Goal: Navigation & Orientation: Find specific page/section

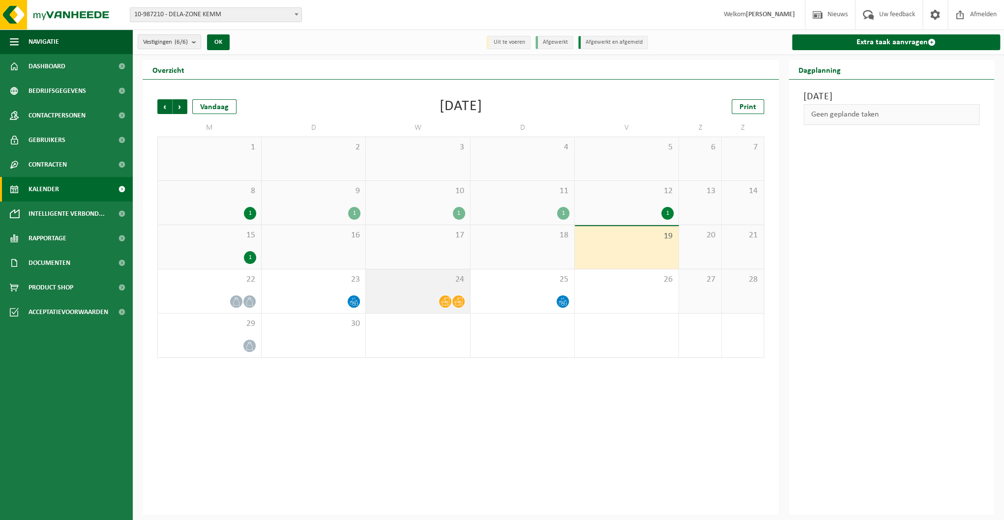
click at [441, 300] on icon at bounding box center [445, 302] width 8 height 8
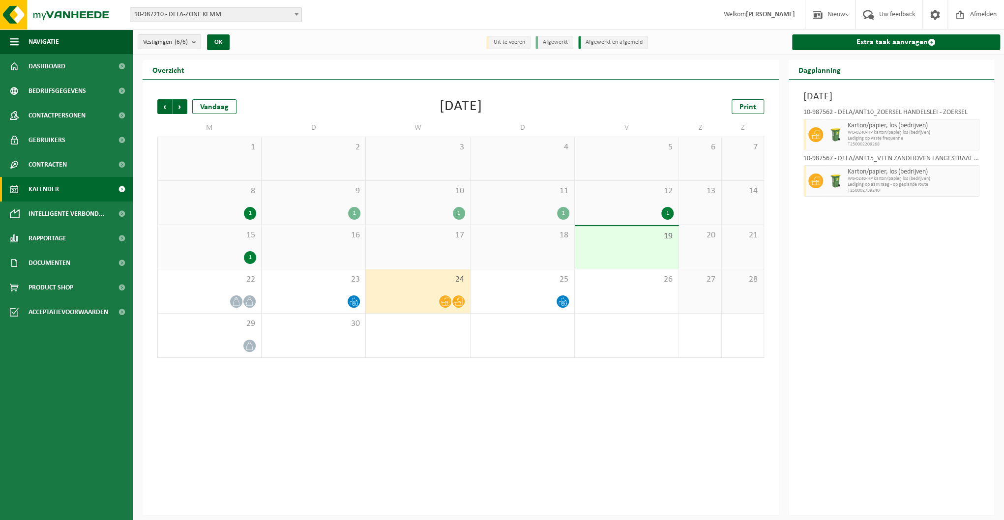
click at [123, 189] on span at bounding box center [122, 189] width 22 height 25
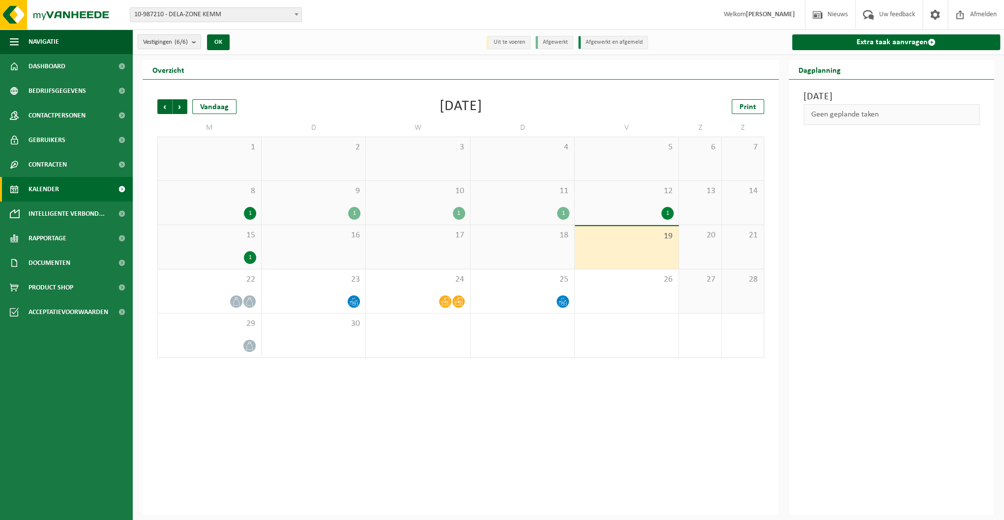
click at [477, 258] on div "18" at bounding box center [523, 247] width 104 height 44
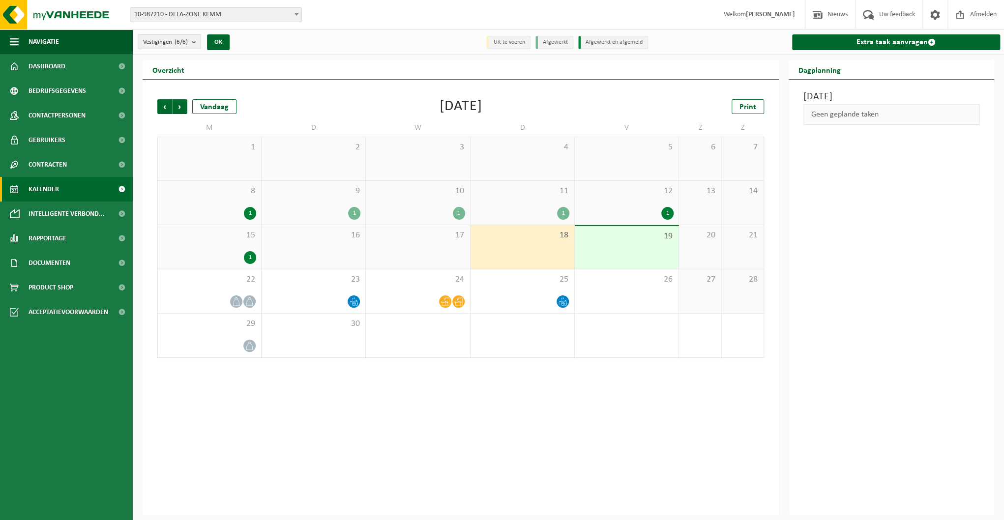
click at [518, 251] on div "18" at bounding box center [523, 247] width 104 height 44
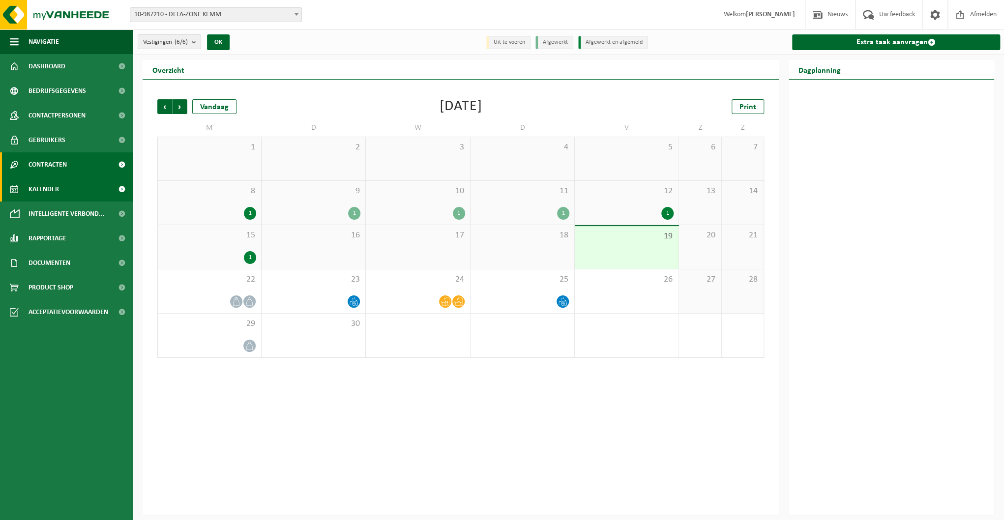
click at [123, 166] on span at bounding box center [122, 164] width 22 height 25
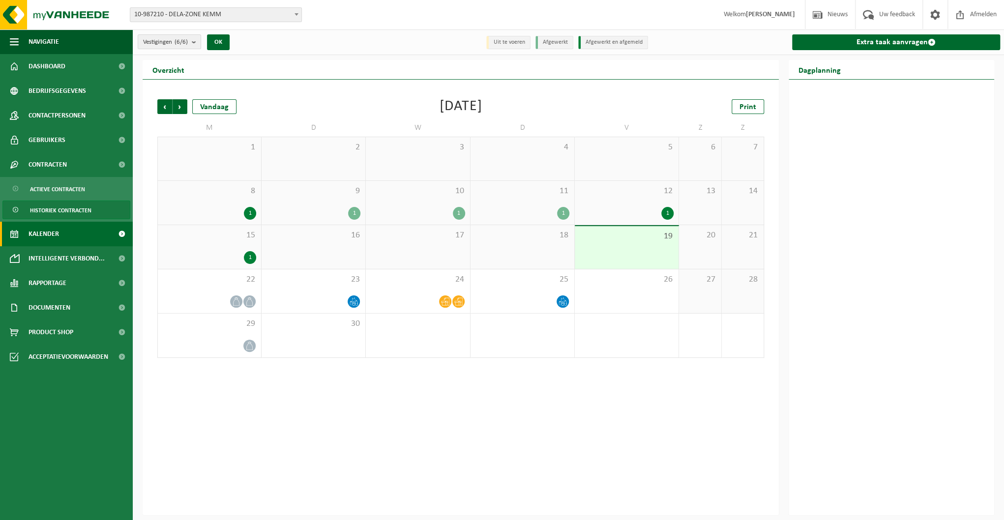
click at [82, 210] on span "Historiek contracten" at bounding box center [60, 210] width 61 height 19
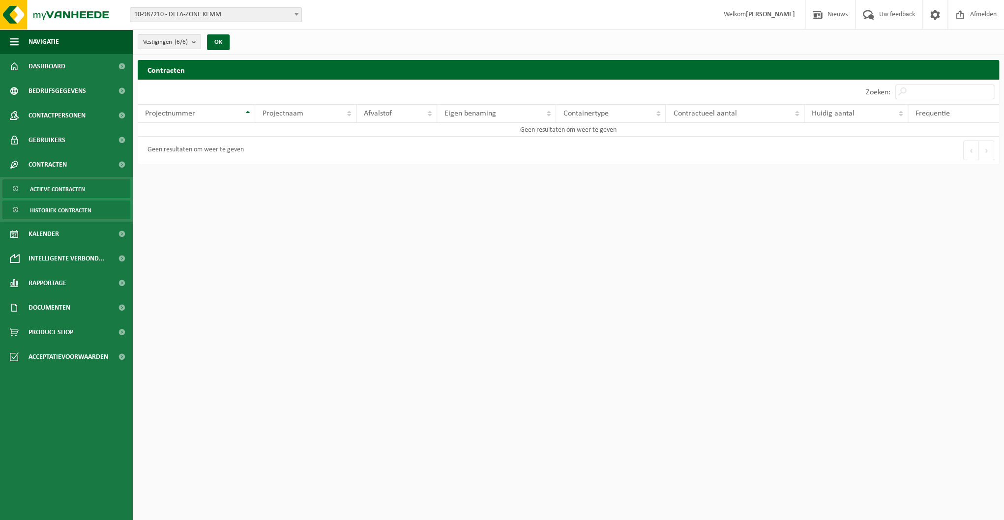
click at [87, 185] on link "Actieve contracten" at bounding box center [66, 188] width 128 height 19
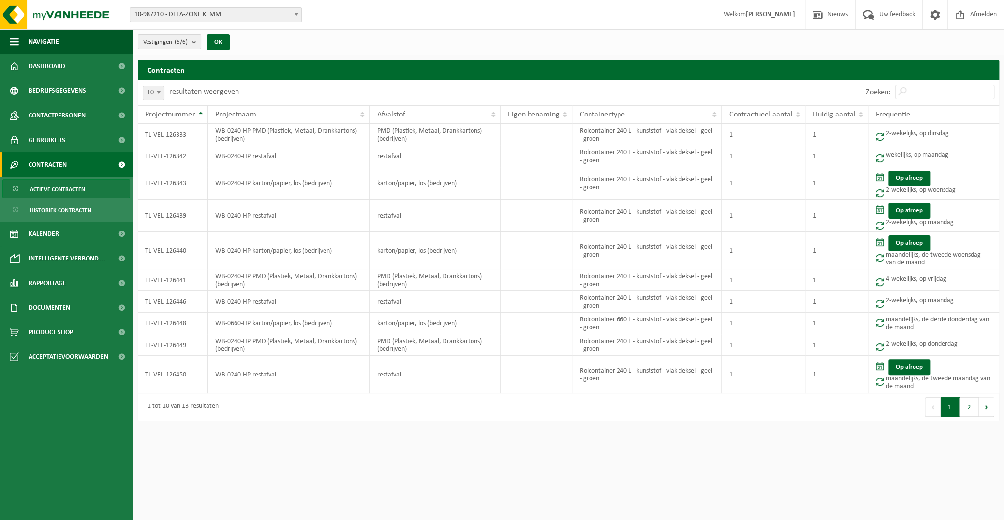
drag, startPoint x: 348, startPoint y: 474, endPoint x: 309, endPoint y: 464, distance: 40.7
click at [348, 474] on html "Vestiging: 10-987210 - DELA-ZONE KEMM 10-987562 - DELA/ANT10_ZOERSEL HANDELSLEI…" at bounding box center [502, 260] width 1004 height 520
click at [30, 46] on span "Navigatie" at bounding box center [44, 42] width 30 height 25
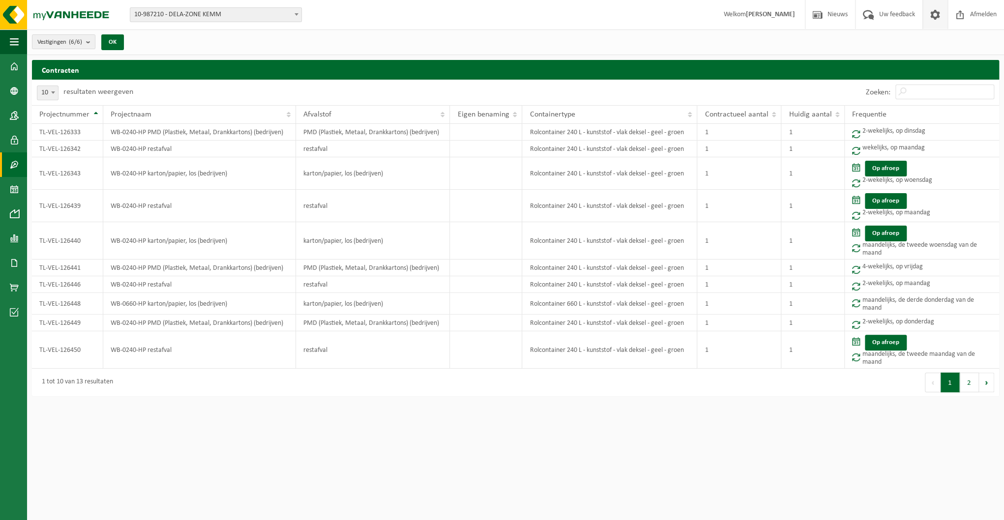
click at [930, 16] on span at bounding box center [935, 14] width 15 height 29
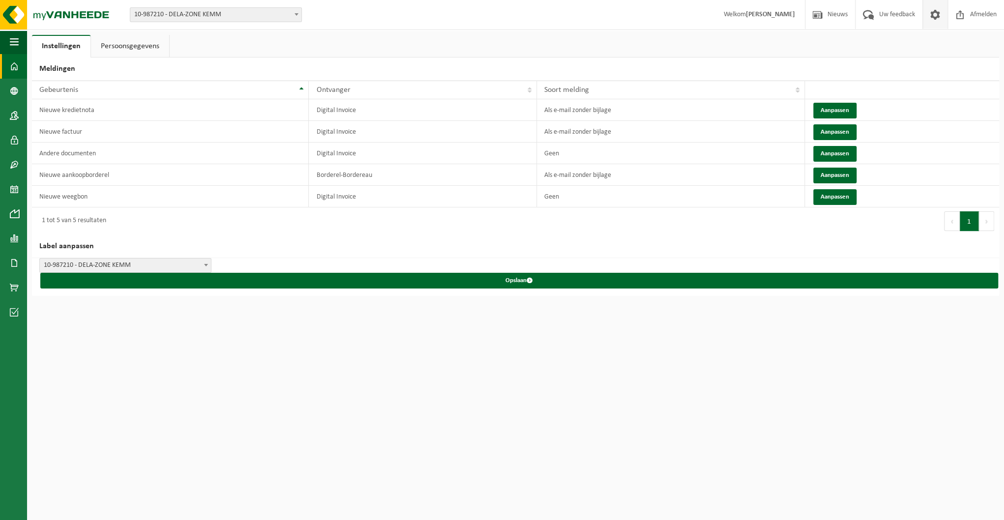
click at [14, 68] on span at bounding box center [14, 66] width 9 height 25
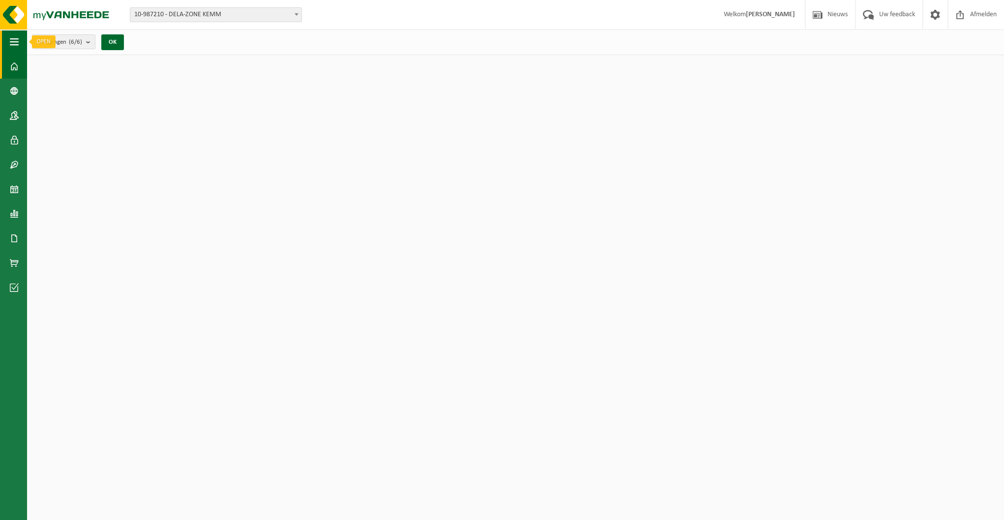
click at [11, 44] on span "button" at bounding box center [14, 42] width 9 height 25
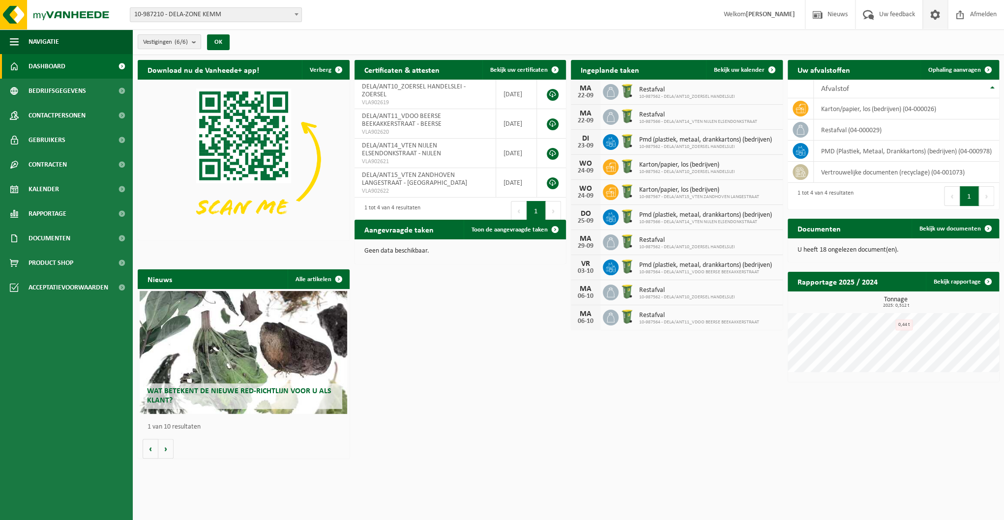
click at [932, 13] on span at bounding box center [935, 14] width 15 height 29
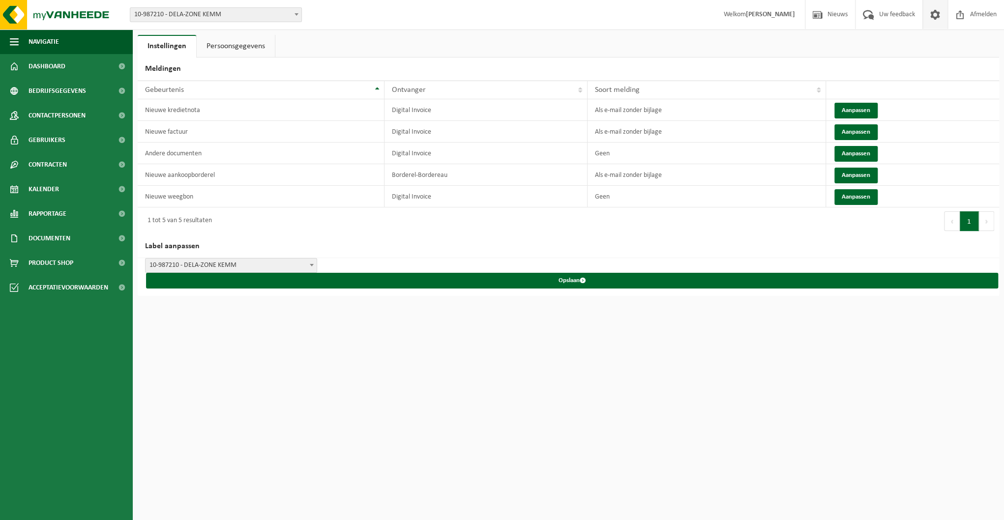
click at [737, 16] on span "Welkom [PERSON_NAME]" at bounding box center [759, 14] width 91 height 29
click at [120, 288] on span at bounding box center [122, 287] width 22 height 25
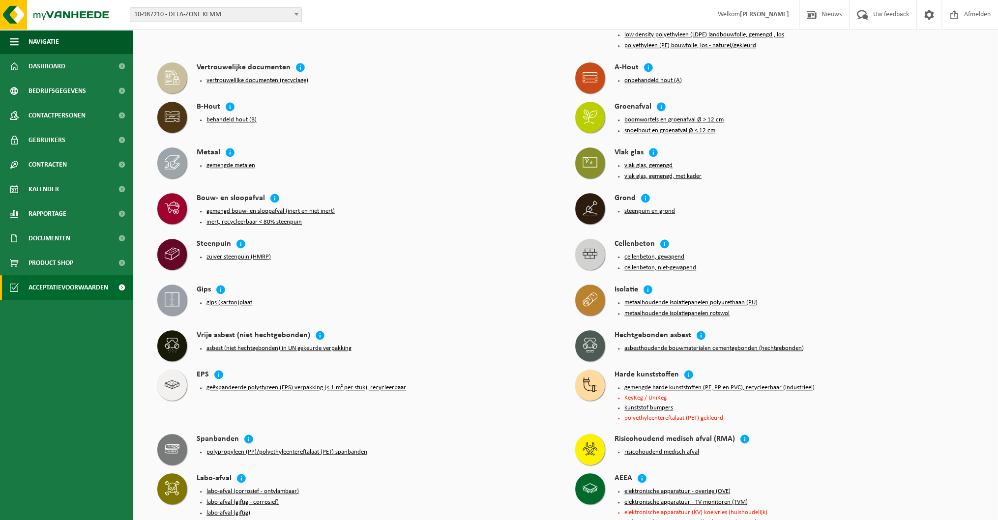
scroll to position [259, 0]
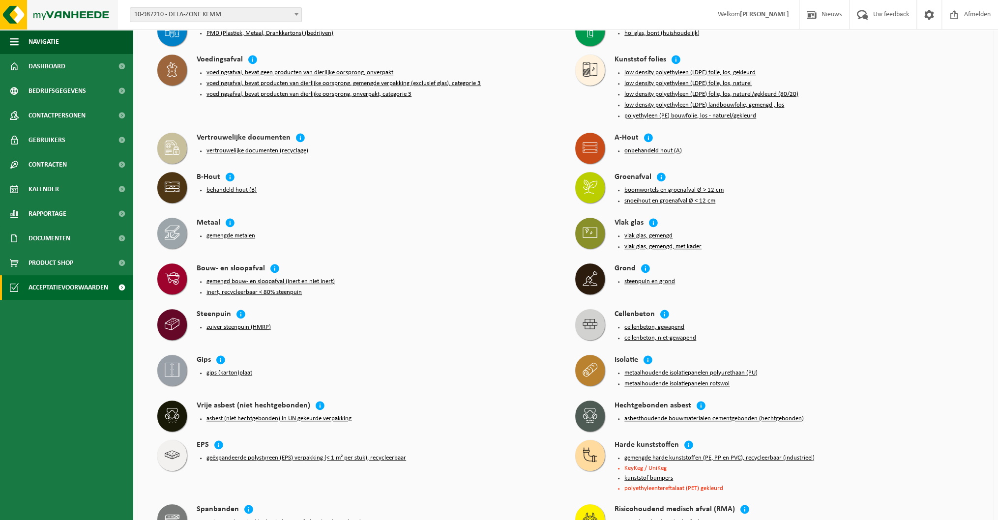
click at [31, 14] on img at bounding box center [59, 15] width 118 height 30
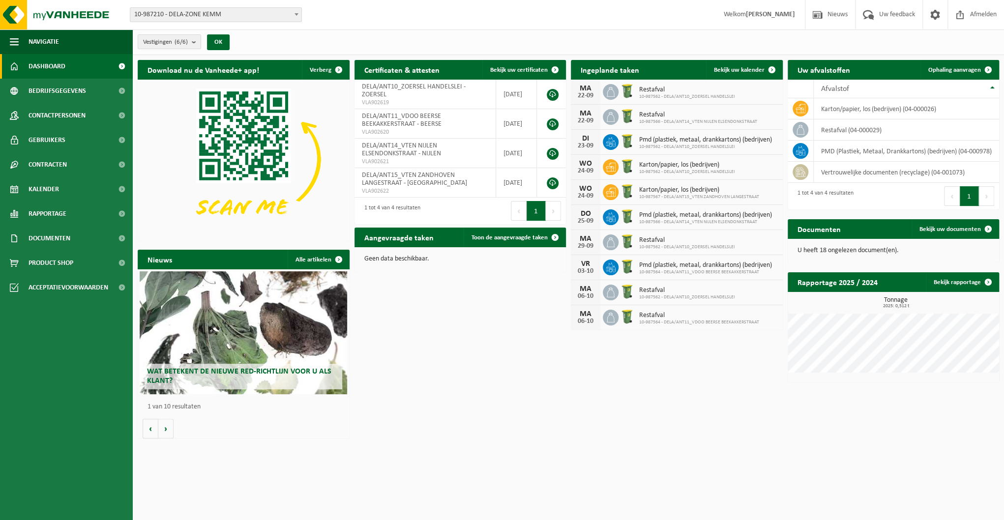
click at [233, 71] on h2 "Download nu de Vanheede+ app!" at bounding box center [203, 69] width 131 height 19
